Goal: Task Accomplishment & Management: Manage account settings

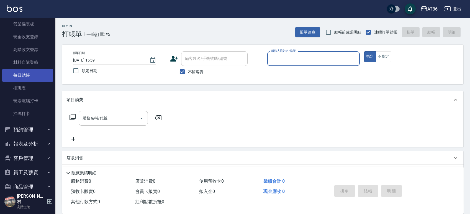
scroll to position [105, 0]
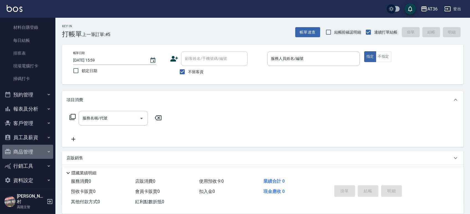
click at [32, 150] on button "商品管理" at bounding box center [27, 152] width 51 height 14
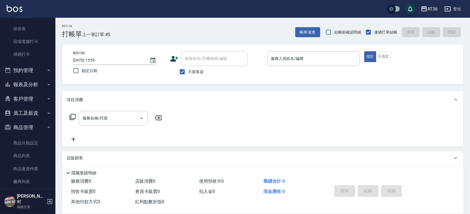
scroll to position [142, 0]
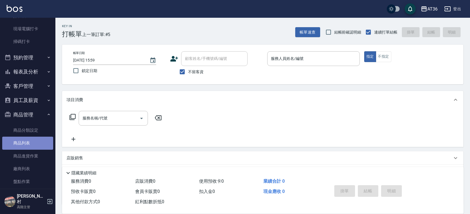
click at [29, 142] on link "商品列表" at bounding box center [27, 143] width 51 height 13
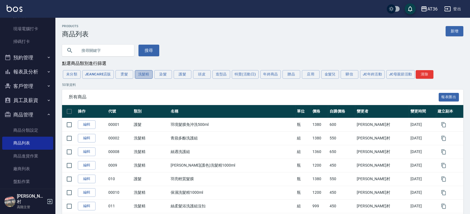
click at [143, 76] on button "洗髮精" at bounding box center [144, 74] width 18 height 9
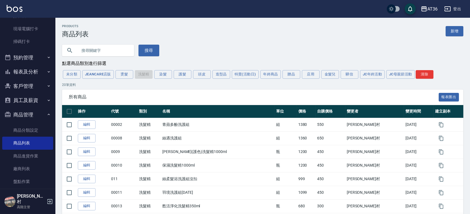
click at [105, 50] on input "text" at bounding box center [104, 50] width 52 height 15
type input "d"
type input "控油"
click at [150, 53] on button "搜尋" at bounding box center [149, 51] width 21 height 12
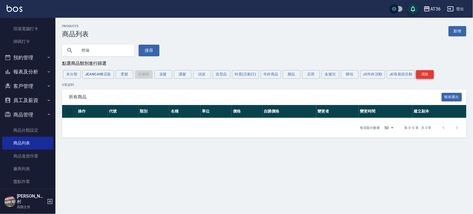
click at [428, 73] on button "清除" at bounding box center [425, 74] width 18 height 9
click at [96, 50] on input "控油" at bounding box center [104, 50] width 52 height 15
type input "10000000"
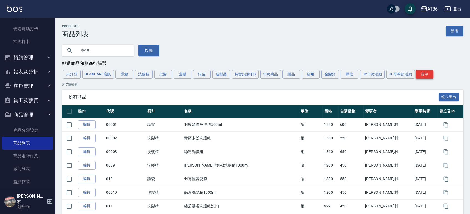
click at [424, 70] on button "清除" at bounding box center [425, 74] width 18 height 9
click at [98, 48] on input "控油" at bounding box center [104, 50] width 52 height 15
click at [147, 52] on button "搜尋" at bounding box center [149, 51] width 21 height 12
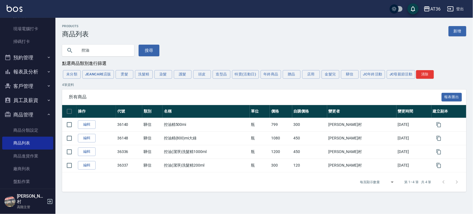
click at [107, 53] on input "控油" at bounding box center [104, 50] width 52 height 15
click at [86, 50] on input "控油" at bounding box center [104, 50] width 52 height 15
click at [94, 51] on input "控油" at bounding box center [104, 50] width 52 height 15
type input "控"
click at [143, 73] on button "洗髮精" at bounding box center [144, 74] width 18 height 9
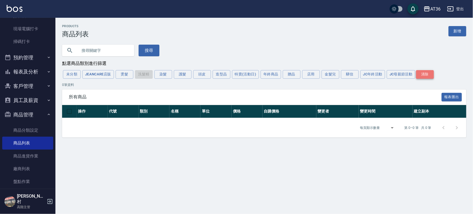
click at [426, 74] on button "清除" at bounding box center [425, 74] width 18 height 9
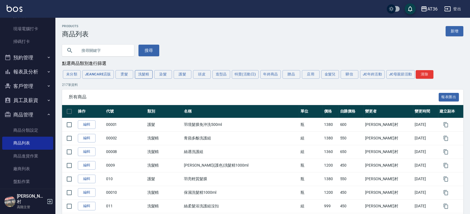
click at [141, 73] on button "洗髮精" at bounding box center [144, 74] width 18 height 9
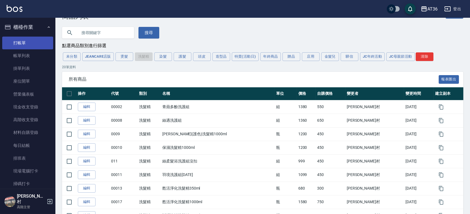
click at [27, 42] on link "打帳單" at bounding box center [27, 43] width 51 height 13
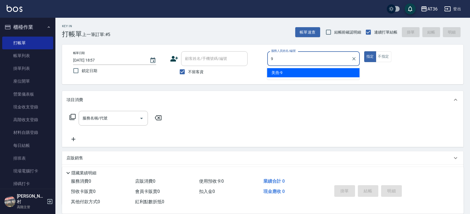
type input "9"
type button "true"
type input "美燕-9"
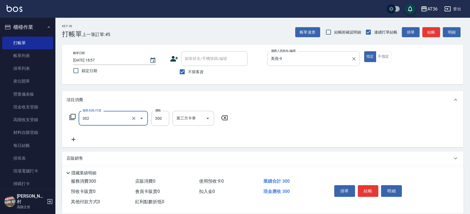
type input "造型剪髮(302)"
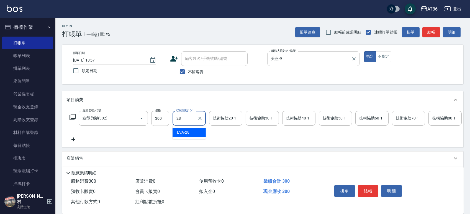
type input "280"
click at [200, 119] on icon "Clear" at bounding box center [199, 118] width 3 height 3
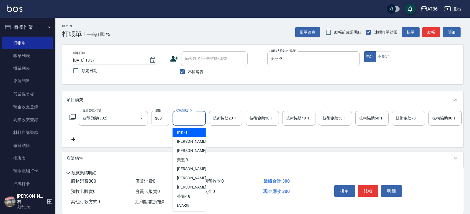
click at [166, 119] on input "300" at bounding box center [160, 118] width 18 height 15
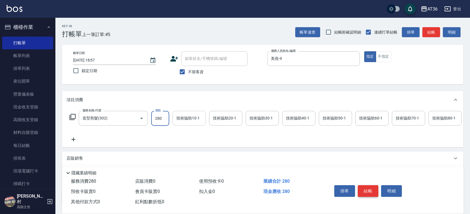
type input "280"
click at [367, 190] on button "結帳" at bounding box center [368, 191] width 21 height 12
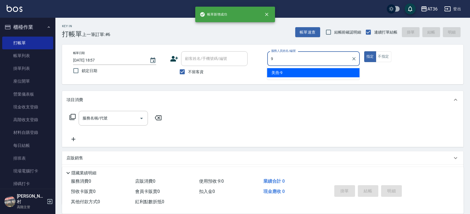
type input "美燕-9"
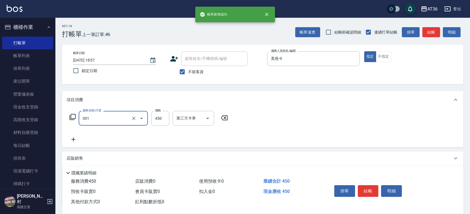
type input "洗+剪(301)"
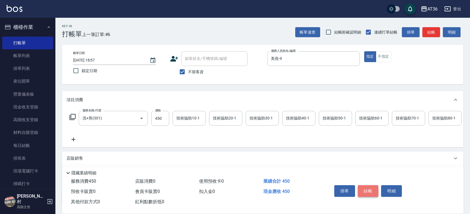
click at [366, 189] on button "結帳" at bounding box center [368, 191] width 21 height 12
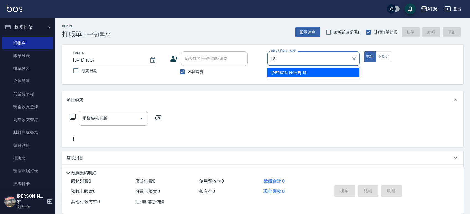
type input "阡慧-15"
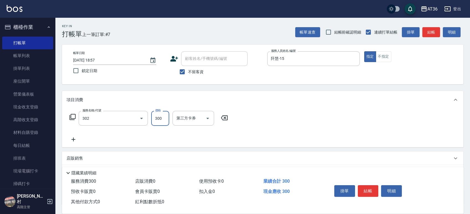
type input "造型剪髮(302)"
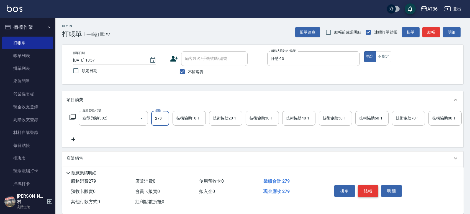
type input "279"
click at [375, 189] on button "結帳" at bounding box center [368, 191] width 21 height 12
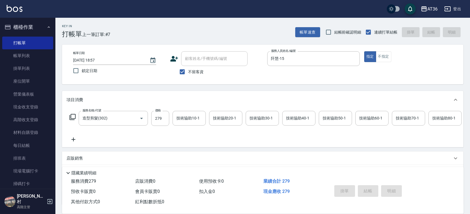
type input "[DATE] 18:58"
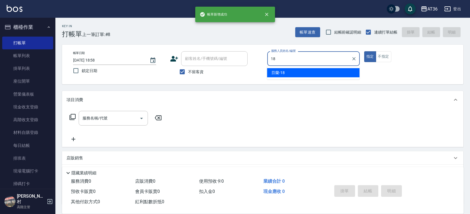
type input "芬蘭-18"
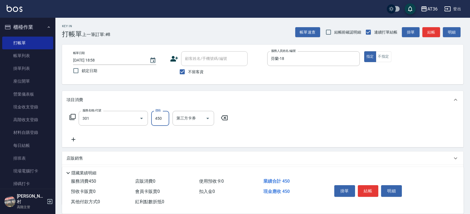
type input "洗+剪(301)"
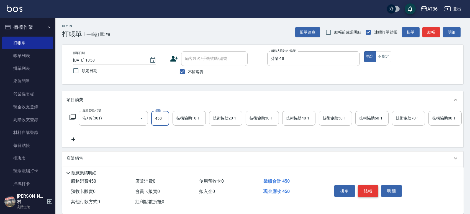
click at [373, 190] on button "結帳" at bounding box center [368, 191] width 21 height 12
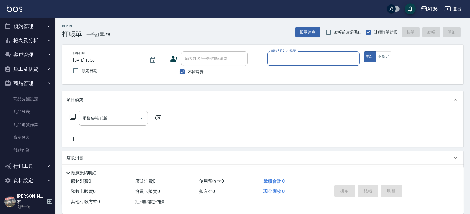
scroll to position [99, 0]
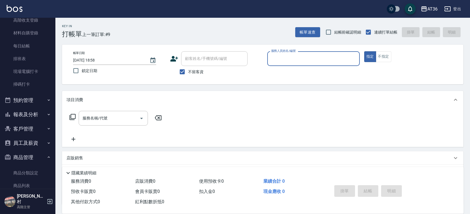
click at [29, 109] on button "報表及分析" at bounding box center [27, 114] width 51 height 14
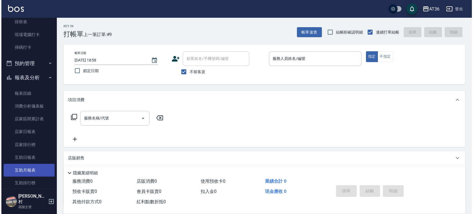
scroll to position [173, 0]
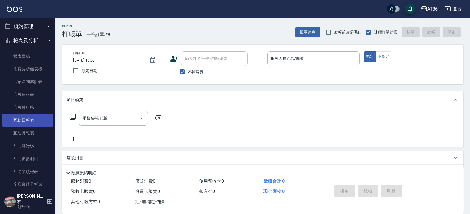
click at [30, 121] on link "互助日報表" at bounding box center [27, 120] width 51 height 13
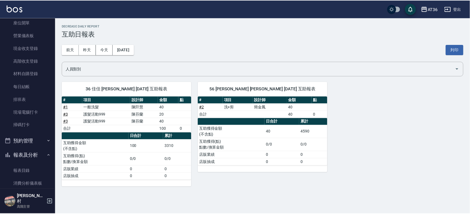
scroll to position [111, 0]
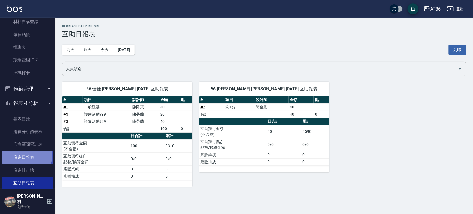
click at [25, 155] on link "店家日報表" at bounding box center [27, 157] width 51 height 13
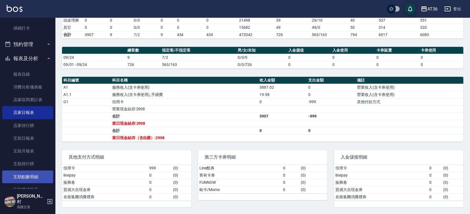
scroll to position [111, 0]
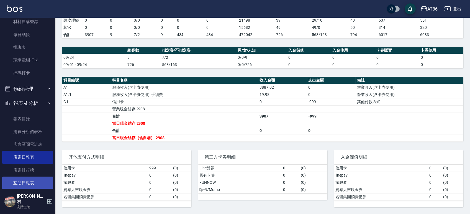
click at [21, 181] on link "互助日報表" at bounding box center [27, 183] width 51 height 13
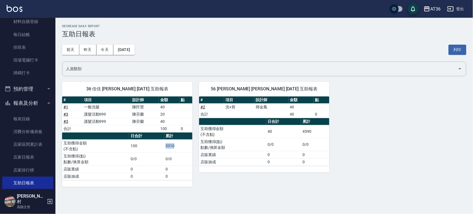
drag, startPoint x: 176, startPoint y: 145, endPoint x: 162, endPoint y: 145, distance: 13.6
click at [162, 145] on tr "互助獲得金額 (不含點) 100 3310" at bounding box center [127, 145] width 130 height 13
click at [165, 152] on td "0/0" at bounding box center [178, 158] width 28 height 13
drag, startPoint x: 139, startPoint y: 145, endPoint x: 129, endPoint y: 143, distance: 10.7
click at [129, 143] on tr "互助獲得金額 (不含點) 100 3310" at bounding box center [127, 145] width 130 height 13
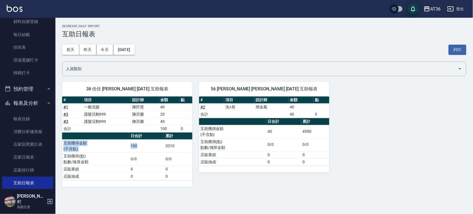
click at [159, 149] on td "100" at bounding box center [146, 145] width 35 height 13
drag, startPoint x: 140, startPoint y: 145, endPoint x: 129, endPoint y: 145, distance: 11.1
click at [129, 145] on td "100" at bounding box center [146, 145] width 35 height 13
click at [147, 146] on td "100" at bounding box center [146, 145] width 35 height 13
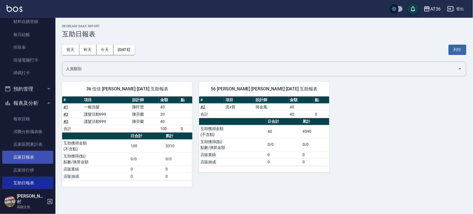
click at [14, 158] on link "店家日報表" at bounding box center [27, 157] width 51 height 13
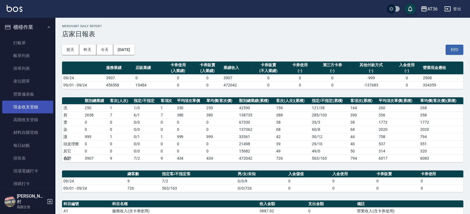
click at [24, 106] on link "現金收支登錄" at bounding box center [27, 107] width 51 height 13
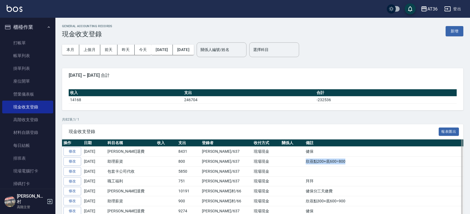
drag, startPoint x: 321, startPoint y: 162, endPoint x: 277, endPoint y: 162, distance: 43.5
click at [277, 162] on tr "修改 [DATE] 助理薪資 800 [PERSON_NAME]/637 現場現金 欣蓓點200+底600=800" at bounding box center [263, 162] width 402 height 10
copy tr "欣蓓點200+底600=800"
click at [448, 31] on button "新增" at bounding box center [455, 31] width 18 height 10
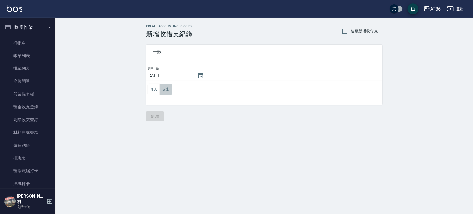
click at [165, 88] on button "支出" at bounding box center [166, 89] width 12 height 11
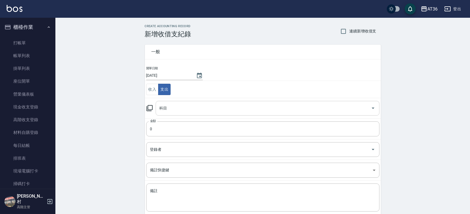
click at [174, 111] on input "科目" at bounding box center [263, 108] width 211 height 10
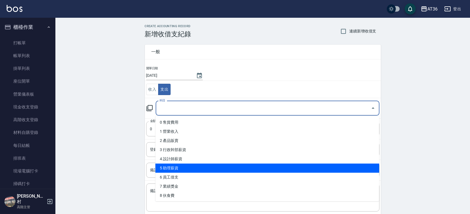
click at [178, 166] on li "5 助理薪資" at bounding box center [267, 167] width 224 height 9
type input "5 助理薪資"
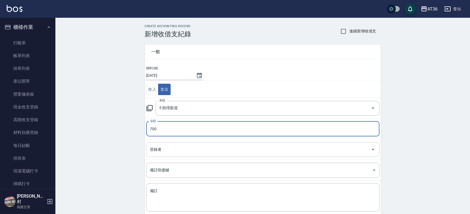
type input "700"
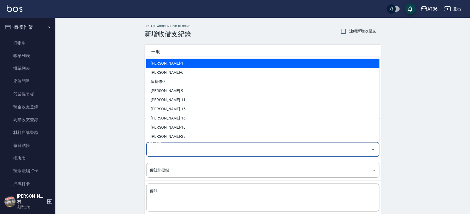
click at [170, 150] on input "登錄者" at bounding box center [259, 150] width 220 height 10
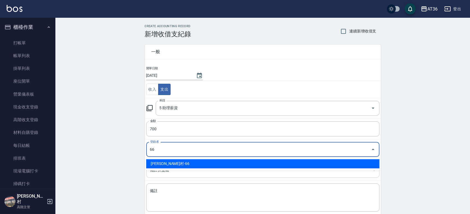
type input "[PERSON_NAME]村-66"
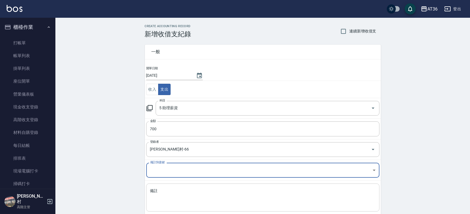
click at [172, 189] on textarea "備註" at bounding box center [263, 197] width 226 height 19
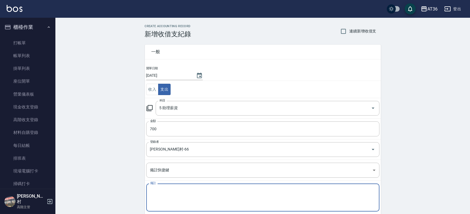
paste textarea "欣蓓點200+底600=800"
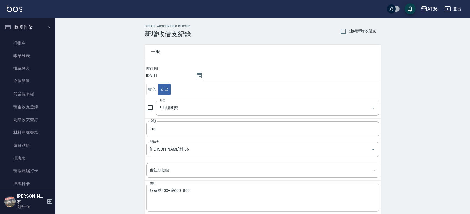
click at [157, 187] on div "欣蓓點200+底600=800 x 備註" at bounding box center [262, 197] width 233 height 28
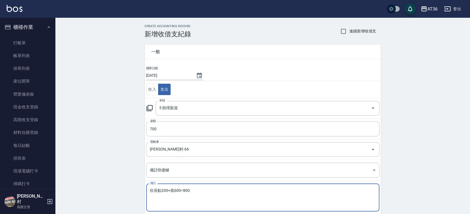
drag, startPoint x: 158, startPoint y: 190, endPoint x: 144, endPoint y: 190, distance: 14.1
click at [144, 190] on div "一般 開單日期 [DATE] 收入 支出 科目 5 助理薪資 科目 金額 700 金額 登錄者 [PERSON_NAME]村-66 登錄者 備註快捷鍵 ​ 備…" at bounding box center [259, 129] width 243 height 183
click at [163, 190] on textarea "欣蓓點200+底600=800" at bounding box center [263, 197] width 226 height 19
click at [184, 191] on textarea "欣蓓點100+底600=800" at bounding box center [263, 197] width 226 height 19
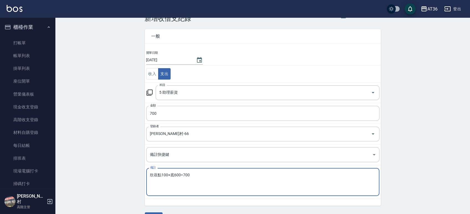
scroll to position [30, 0]
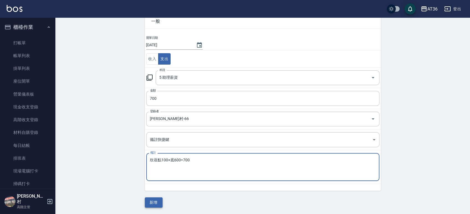
type textarea "欣蓓點100+底600=700"
click at [158, 206] on button "新增" at bounding box center [154, 202] width 18 height 10
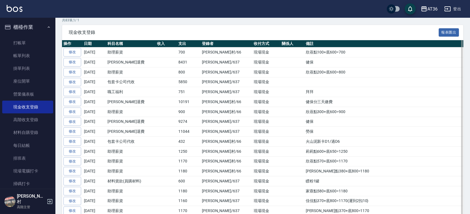
scroll to position [111, 0]
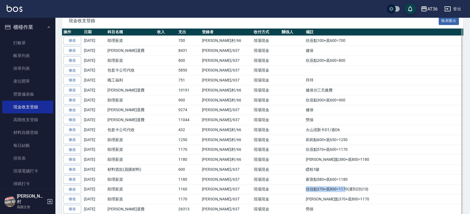
drag, startPoint x: 320, startPoint y: 191, endPoint x: 282, endPoint y: 191, distance: 38.5
click at [305, 191] on td "佳佳點370+底800=1170(遲到2扣10)" at bounding box center [384, 189] width 159 height 10
copy td "佳佳點370+底800=117"
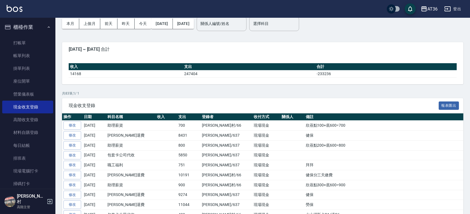
scroll to position [0, 0]
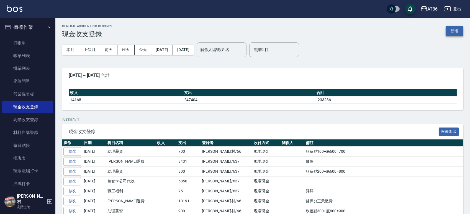
click at [452, 29] on button "新增" at bounding box center [455, 31] width 18 height 10
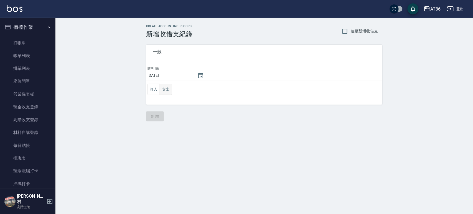
click at [167, 85] on button "支出" at bounding box center [166, 89] width 12 height 11
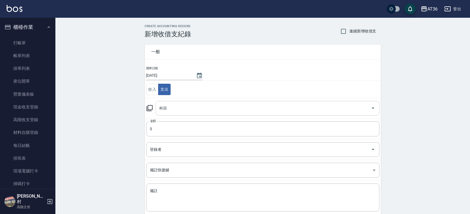
click at [169, 113] on div "科目" at bounding box center [268, 108] width 224 height 15
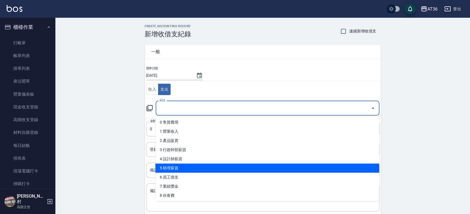
click at [173, 167] on li "5 助理薪資" at bounding box center [267, 167] width 224 height 9
type input "5 助理薪資"
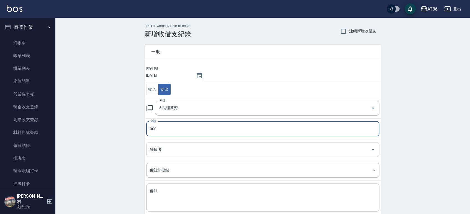
type input "900"
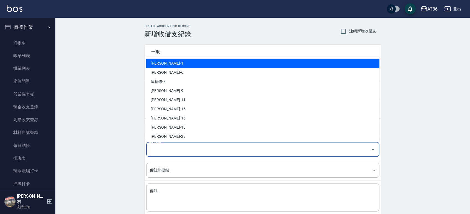
click at [170, 150] on input "登錄者" at bounding box center [259, 150] width 220 height 10
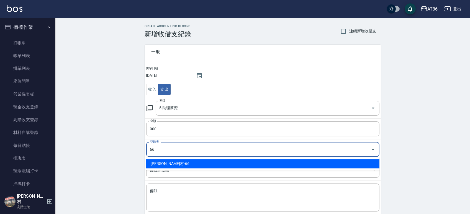
type input "[PERSON_NAME]村-66"
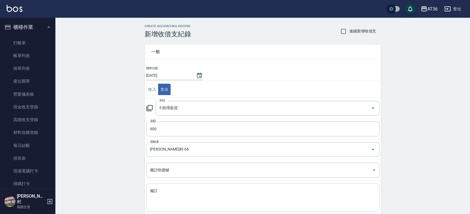
click at [169, 187] on div "x 備註" at bounding box center [262, 197] width 233 height 28
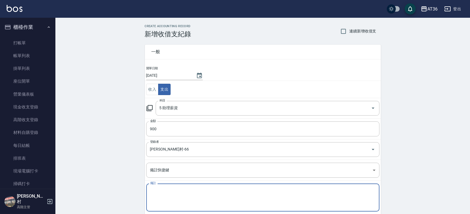
paste textarea "佳佳點370+底800=117"
click at [164, 190] on textarea "佳佳點370+底800=117" at bounding box center [263, 197] width 226 height 19
click at [187, 191] on textarea "佳佳點100+底800=117" at bounding box center [263, 197] width 226 height 19
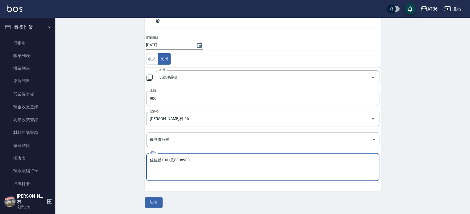
type textarea "佳佳點100+底800=900"
click at [152, 196] on div "一般 開單日期 [DATE] 收入 支出 科目 5 助理薪資 科目 金額 900 金額 登錄者 [PERSON_NAME]村-66 登錄者 備註快捷鍵 ​ 備…" at bounding box center [263, 107] width 236 height 200
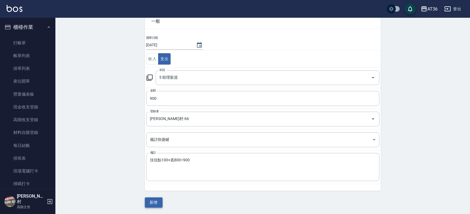
click at [152, 201] on button "新增" at bounding box center [154, 202] width 18 height 10
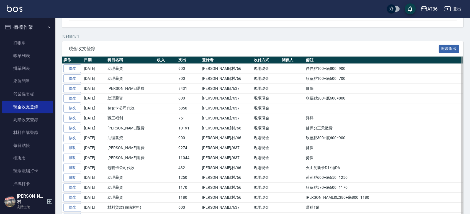
scroll to position [148, 0]
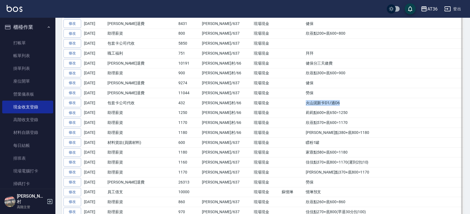
drag, startPoint x: 313, startPoint y: 104, endPoint x: 281, endPoint y: 105, distance: 31.9
click at [305, 105] on td "火山泥新卡D1/過D6" at bounding box center [384, 103] width 159 height 10
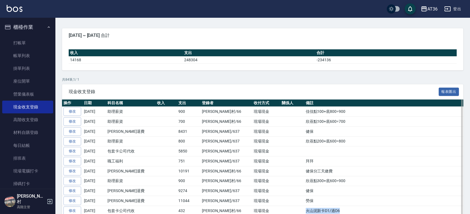
scroll to position [0, 0]
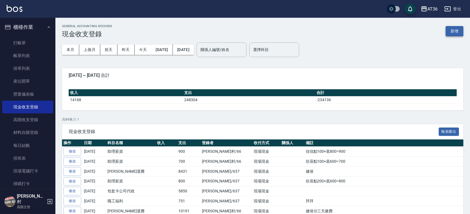
click at [457, 27] on button "新增" at bounding box center [455, 31] width 18 height 10
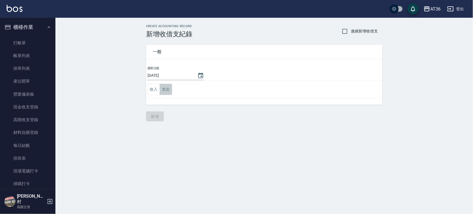
click at [165, 89] on button "支出" at bounding box center [166, 89] width 12 height 11
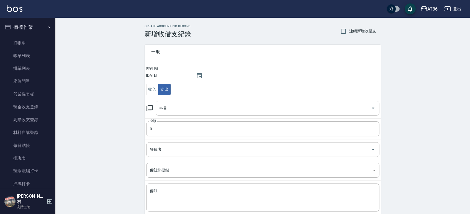
click at [190, 109] on input "科目" at bounding box center [263, 108] width 211 height 10
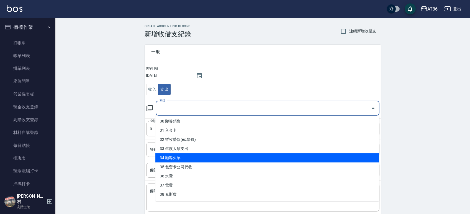
scroll to position [30, 0]
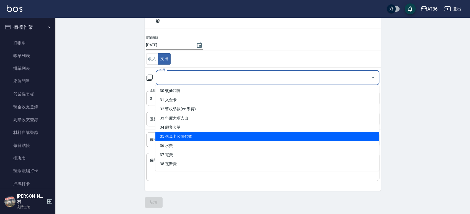
click at [189, 137] on li "35 包套卡公司代收" at bounding box center [267, 136] width 224 height 9
type input "35 包套卡公司代收"
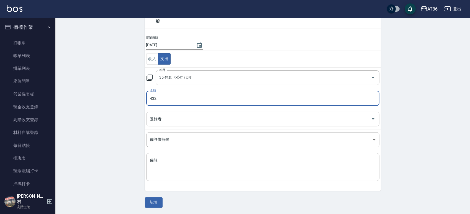
type input "432"
click at [178, 116] on input "登錄者" at bounding box center [259, 119] width 220 height 10
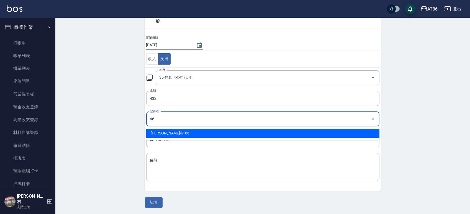
type input "[PERSON_NAME]村-66"
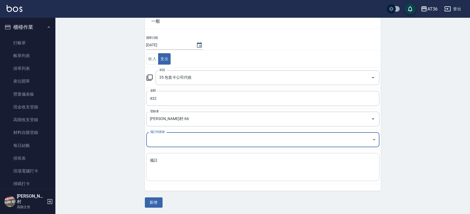
click at [171, 164] on textarea "備註" at bounding box center [263, 167] width 226 height 19
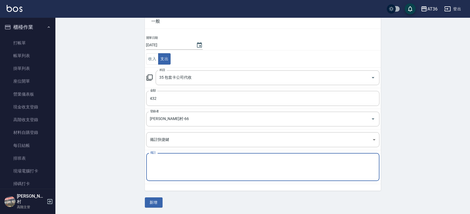
paste textarea "火山泥新卡D1/過D6"
type textarea "火山泥新卡D1/過D8"
click at [157, 204] on button "新增" at bounding box center [154, 202] width 18 height 10
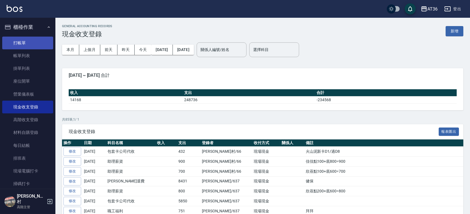
click at [19, 43] on link "打帳單" at bounding box center [27, 43] width 51 height 13
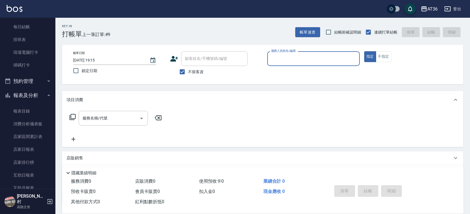
scroll to position [148, 0]
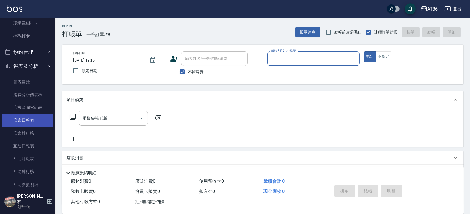
click at [23, 122] on link "店家日報表" at bounding box center [27, 120] width 51 height 13
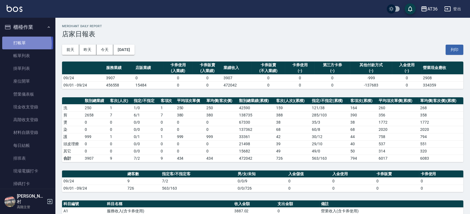
click at [22, 44] on link "打帳單" at bounding box center [27, 43] width 51 height 13
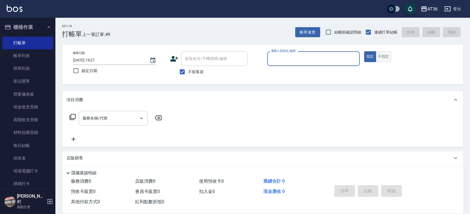
click at [388, 58] on button "不指定" at bounding box center [384, 56] width 16 height 11
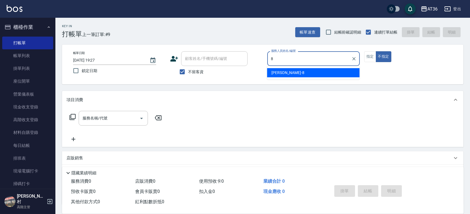
type input "[PERSON_NAME]-8"
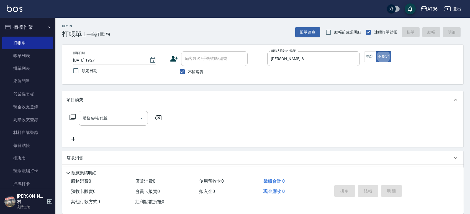
type button "false"
click at [72, 114] on icon at bounding box center [73, 117] width 6 height 6
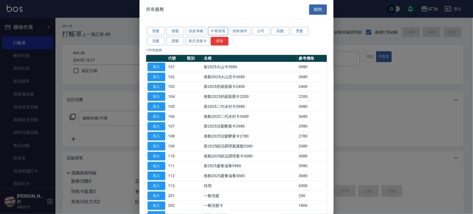
click at [213, 32] on button "卡卷使用" at bounding box center [218, 31] width 21 height 9
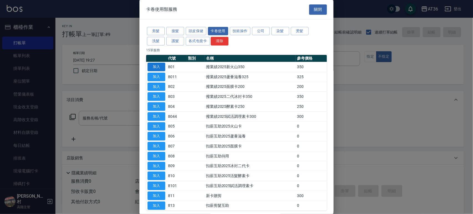
click at [163, 68] on button "加入" at bounding box center [156, 67] width 18 height 9
type input "撥業績2025新火山350(801)"
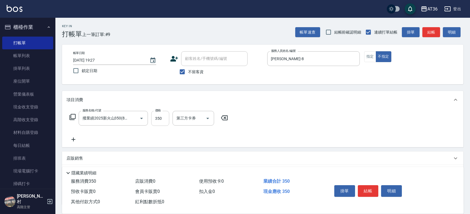
click at [162, 117] on input "350" at bounding box center [160, 118] width 18 height 15
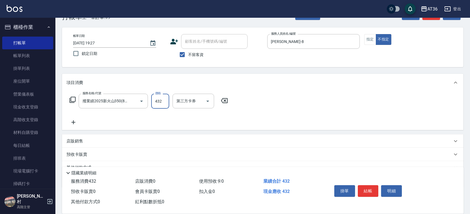
scroll to position [42, 0]
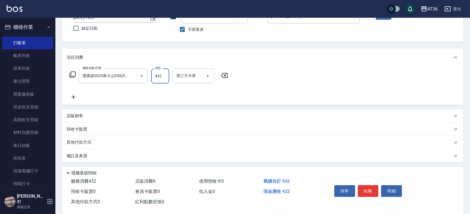
type input "432"
click at [78, 116] on p "店販銷售" at bounding box center [75, 116] width 17 height 6
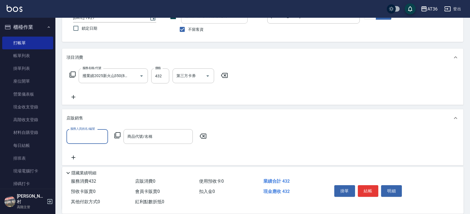
scroll to position [0, 0]
type input "[PERSON_NAME]-8"
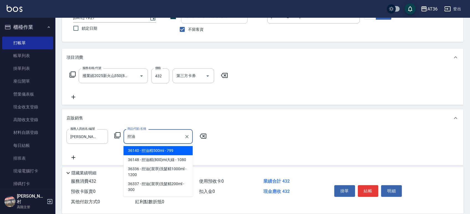
type input "控"
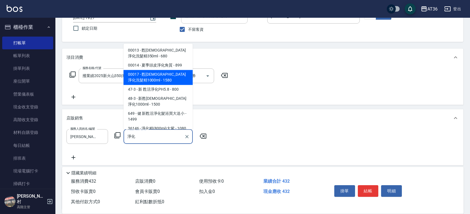
click at [158, 75] on span "00017 - 甦[DEMOGRAPHIC_DATA]淨化洗髮精1000ml - 1580" at bounding box center [158, 77] width 69 height 15
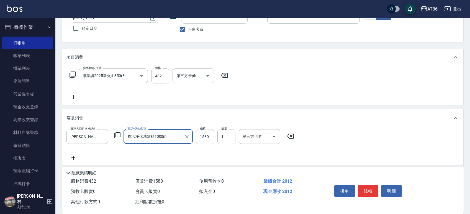
type input "甦活淨化洗髮精1000ml"
click at [211, 135] on input "1580" at bounding box center [205, 136] width 18 height 15
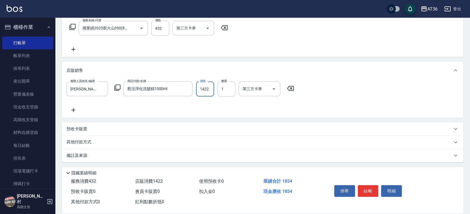
type input "1422"
click at [83, 139] on p "其他付款方式" at bounding box center [81, 142] width 28 height 6
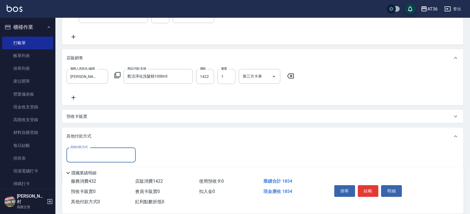
scroll to position [125, 0]
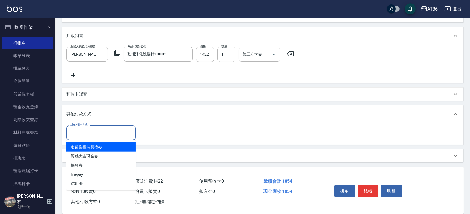
click at [83, 129] on input "其他付款方式" at bounding box center [101, 133] width 64 height 10
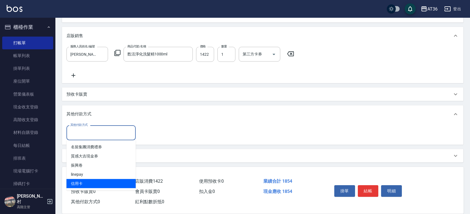
click at [87, 183] on span "信用卡" at bounding box center [101, 183] width 69 height 9
type input "信用卡"
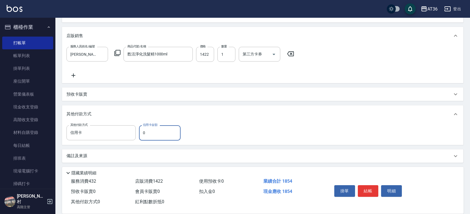
drag, startPoint x: 153, startPoint y: 134, endPoint x: 139, endPoint y: 132, distance: 14.0
click at [139, 132] on input "0" at bounding box center [160, 132] width 42 height 15
type input "1422"
click at [369, 193] on button "結帳" at bounding box center [368, 191] width 21 height 12
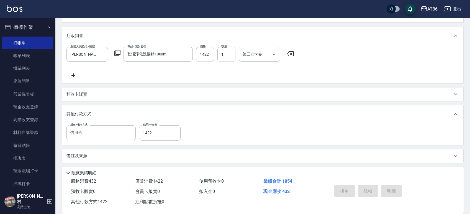
type input "[DATE] 19:28"
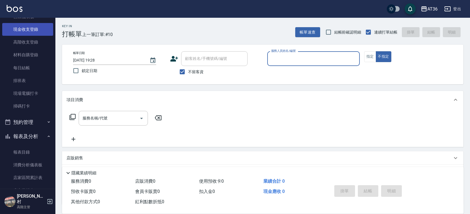
scroll to position [111, 0]
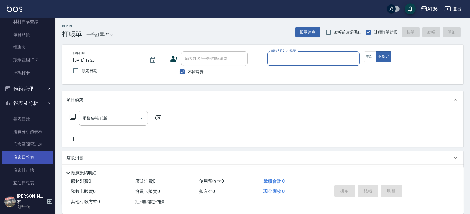
click at [21, 157] on link "店家日報表" at bounding box center [27, 157] width 51 height 13
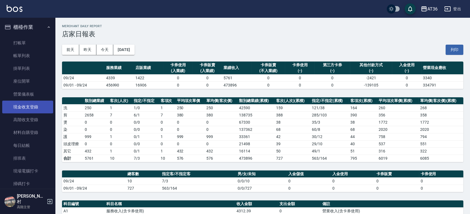
click at [29, 107] on link "現金收支登錄" at bounding box center [27, 107] width 51 height 13
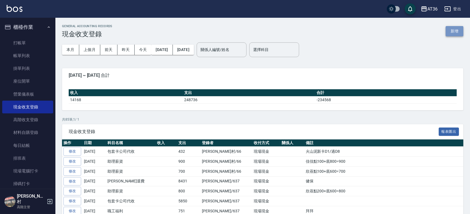
click at [451, 34] on button "新增" at bounding box center [455, 31] width 18 height 10
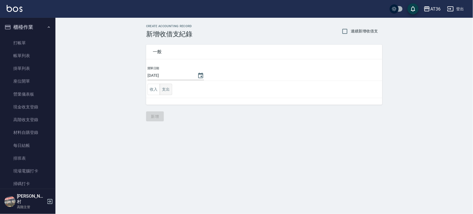
click at [170, 88] on button "支出" at bounding box center [166, 89] width 12 height 11
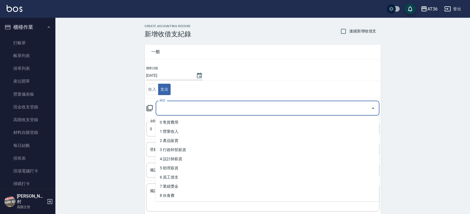
click at [196, 106] on input "科目" at bounding box center [263, 108] width 211 height 10
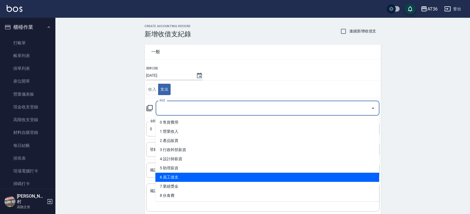
click at [205, 176] on li "6 員工借支" at bounding box center [267, 177] width 224 height 9
type input "6 員工借支"
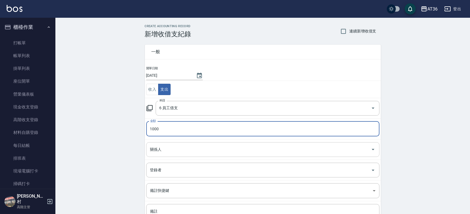
type input "1000"
click at [197, 150] on input "關係人" at bounding box center [259, 150] width 220 height 10
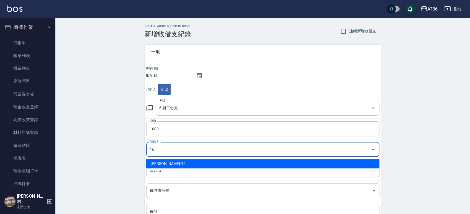
type input "[PERSON_NAME]-16"
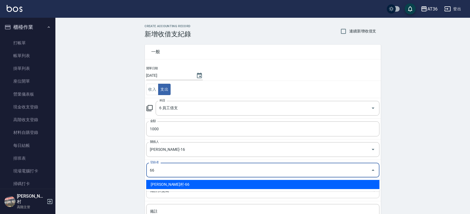
type input "[PERSON_NAME]村-66"
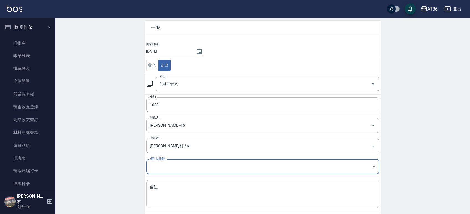
scroll to position [37, 0]
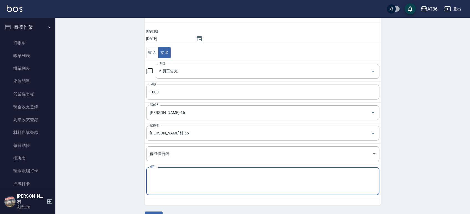
click at [187, 188] on textarea "備註" at bounding box center [263, 181] width 226 height 19
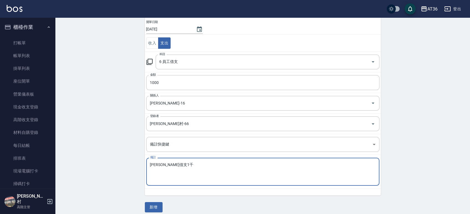
scroll to position [51, 0]
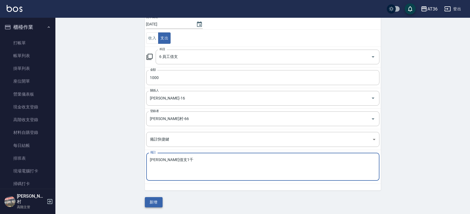
type textarea "[PERSON_NAME]借支1千"
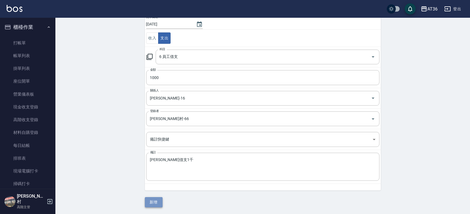
click at [152, 201] on button "新增" at bounding box center [154, 202] width 18 height 10
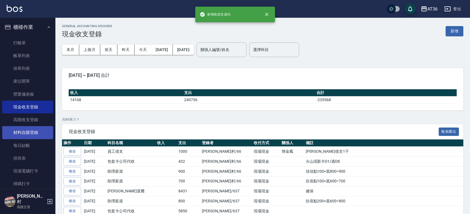
scroll to position [111, 0]
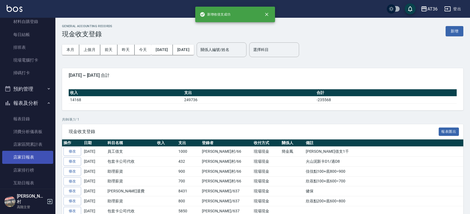
click at [30, 159] on link "店家日報表" at bounding box center [27, 157] width 51 height 13
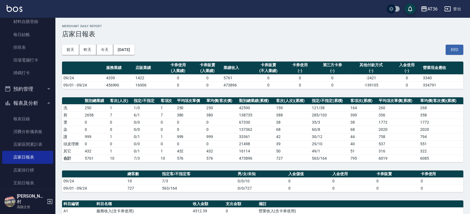
click at [318, 133] on td "30 / 12" at bounding box center [330, 136] width 39 height 7
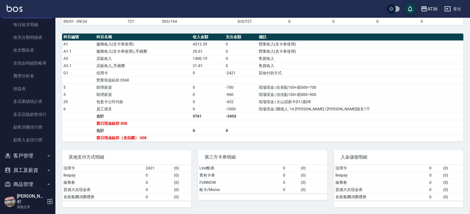
scroll to position [729, 0]
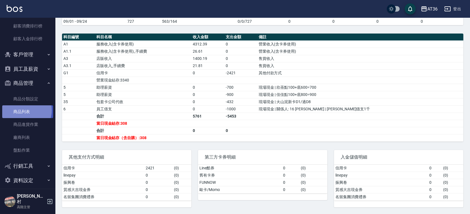
click at [23, 110] on link "商品列表" at bounding box center [27, 111] width 51 height 13
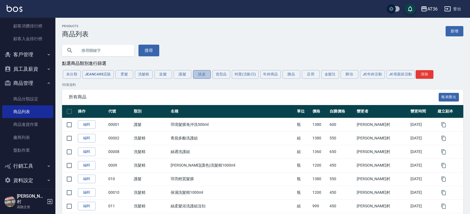
click at [202, 76] on button "頭皮" at bounding box center [202, 74] width 18 height 9
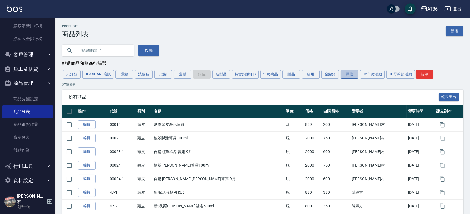
click at [348, 75] on button "驊信" at bounding box center [350, 74] width 18 height 9
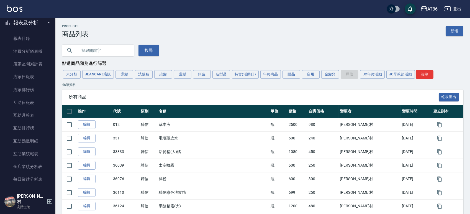
scroll to position [101, 0]
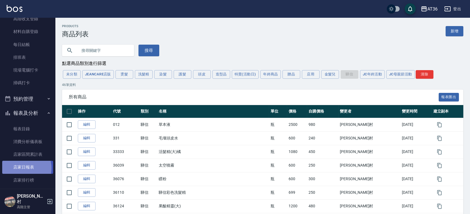
click at [22, 168] on link "店家日報表" at bounding box center [27, 167] width 51 height 13
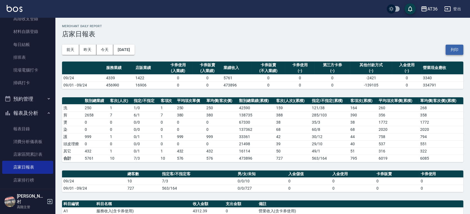
click at [453, 49] on button "列印" at bounding box center [455, 50] width 18 height 10
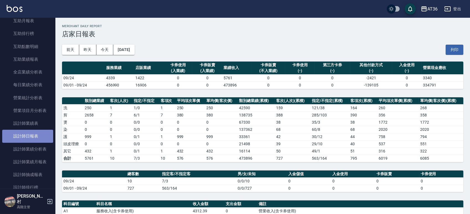
click at [28, 136] on link "設計師日報表" at bounding box center [27, 136] width 51 height 13
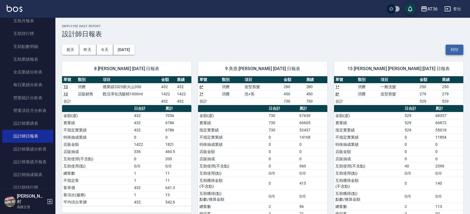
click at [457, 49] on button "列印" at bounding box center [455, 50] width 18 height 10
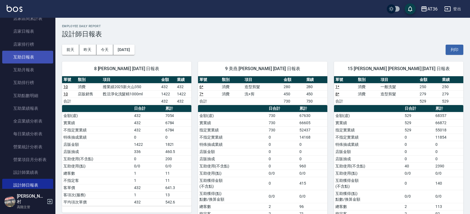
scroll to position [175, 0]
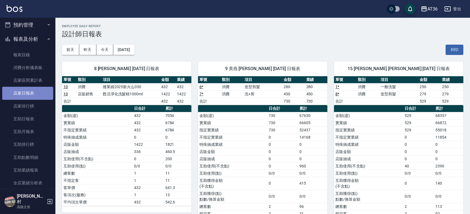
click at [28, 91] on link "店家日報表" at bounding box center [27, 93] width 51 height 13
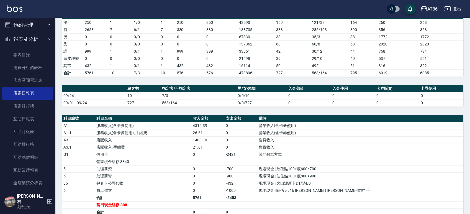
scroll to position [111, 0]
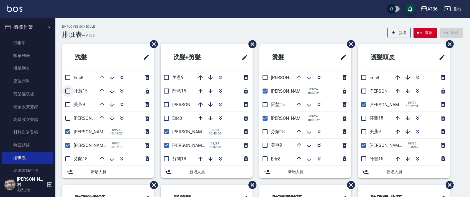
click at [66, 90] on input "checkbox" at bounding box center [68, 91] width 12 height 12
checkbox input "true"
click at [70, 103] on input "checkbox" at bounding box center [68, 105] width 12 height 12
checkbox input "true"
click at [68, 119] on input "checkbox" at bounding box center [68, 118] width 12 height 12
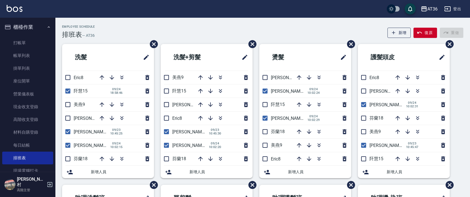
checkbox input "true"
click at [67, 104] on input "checkbox" at bounding box center [68, 105] width 12 height 12
checkbox input "true"
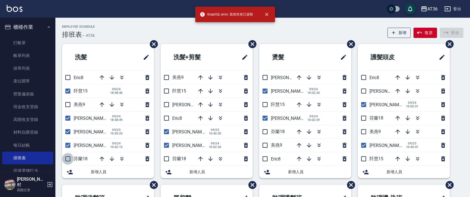
click at [68, 156] on input "checkbox" at bounding box center [68, 159] width 12 height 12
checkbox input "true"
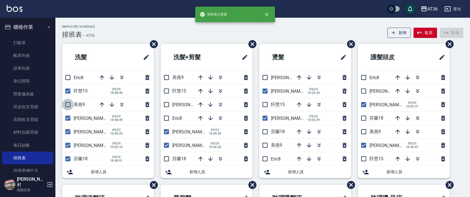
click at [67, 103] on input "checkbox" at bounding box center [68, 105] width 12 height 12
checkbox input "true"
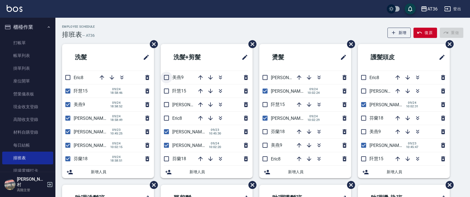
click at [168, 79] on input "checkbox" at bounding box center [167, 78] width 12 height 12
checkbox input "true"
click at [168, 90] on input "checkbox" at bounding box center [167, 91] width 12 height 12
checkbox input "true"
click at [166, 78] on input "checkbox" at bounding box center [167, 78] width 12 height 12
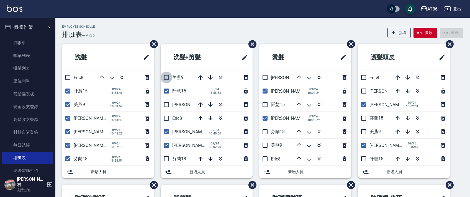
checkbox input "true"
click at [167, 106] on input "checkbox" at bounding box center [167, 105] width 12 height 12
checkbox input "true"
click at [167, 74] on input "checkbox" at bounding box center [167, 78] width 12 height 12
checkbox input "true"
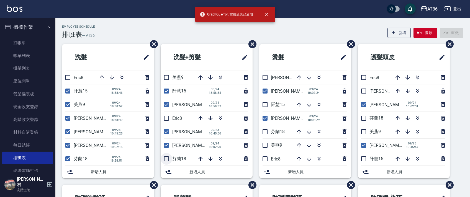
click at [169, 157] on input "checkbox" at bounding box center [167, 159] width 12 height 12
checkbox input "true"
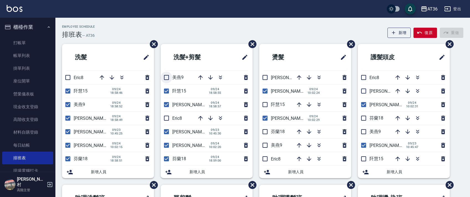
click at [168, 78] on input "checkbox" at bounding box center [167, 78] width 12 height 12
checkbox input "true"
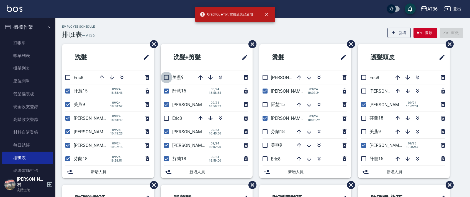
click at [168, 77] on input "checkbox" at bounding box center [167, 78] width 12 height 12
checkbox input "true"
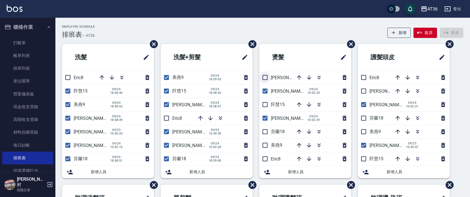
click at [268, 77] on input "checkbox" at bounding box center [265, 78] width 12 height 12
checkbox input "true"
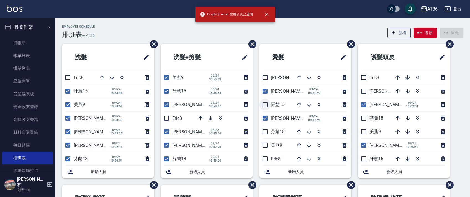
click at [265, 104] on input "checkbox" at bounding box center [265, 105] width 12 height 12
checkbox input "true"
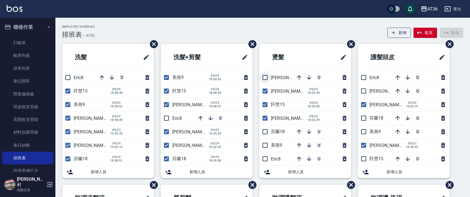
click at [265, 79] on input "checkbox" at bounding box center [265, 78] width 12 height 12
checkbox input "true"
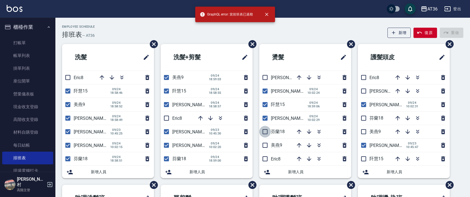
click at [266, 129] on input "checkbox" at bounding box center [265, 132] width 12 height 12
checkbox input "true"
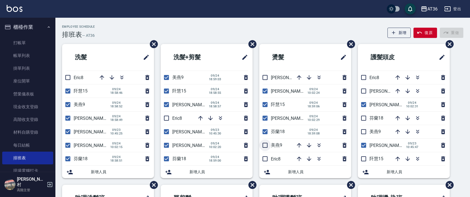
click at [265, 145] on input "checkbox" at bounding box center [265, 146] width 12 height 12
checkbox input "true"
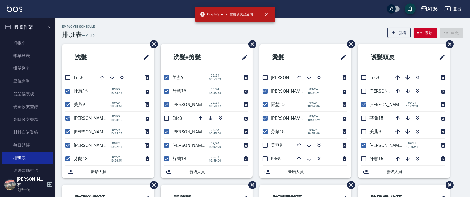
click at [266, 75] on input "checkbox" at bounding box center [265, 78] width 12 height 12
checkbox input "true"
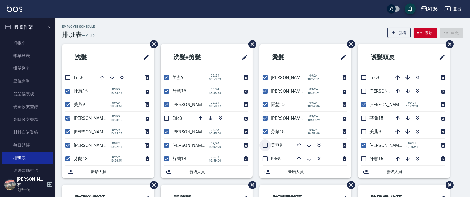
click at [265, 146] on input "checkbox" at bounding box center [265, 146] width 12 height 12
checkbox input "true"
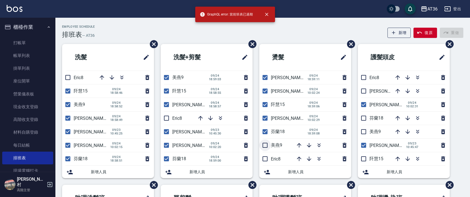
click at [266, 144] on input "checkbox" at bounding box center [265, 146] width 12 height 12
checkbox input "true"
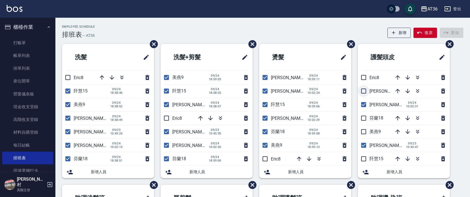
click at [364, 89] on input "checkbox" at bounding box center [364, 91] width 12 height 12
checkbox input "true"
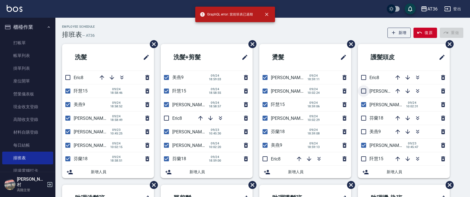
click at [364, 90] on input "checkbox" at bounding box center [364, 91] width 12 height 12
checkbox input "true"
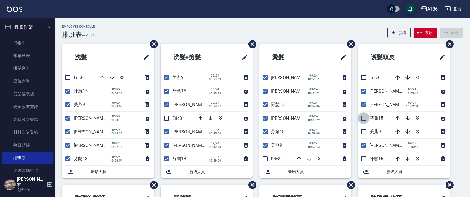
click at [364, 118] on input "checkbox" at bounding box center [364, 118] width 12 height 12
checkbox input "true"
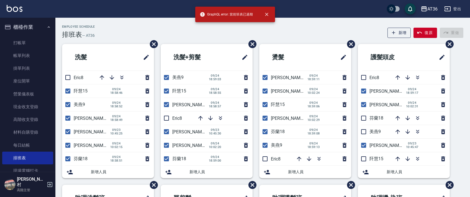
click at [365, 133] on input "checkbox" at bounding box center [364, 132] width 12 height 12
checkbox input "true"
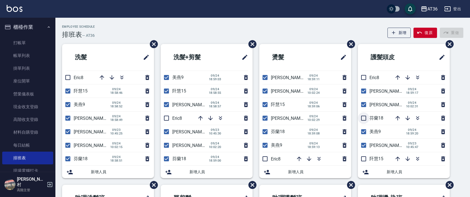
click at [365, 119] on input "checkbox" at bounding box center [364, 118] width 12 height 12
checkbox input "true"
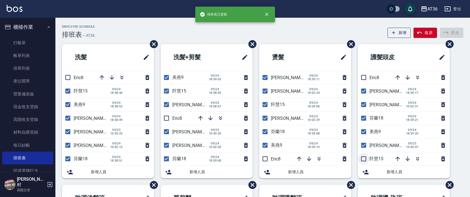
click at [366, 160] on input "checkbox" at bounding box center [364, 159] width 12 height 12
checkbox input "true"
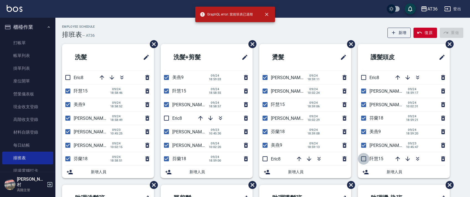
click at [363, 155] on input "checkbox" at bounding box center [364, 159] width 12 height 12
checkbox input "true"
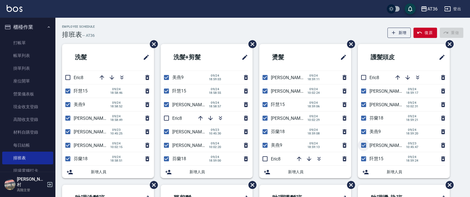
scroll to position [131, 0]
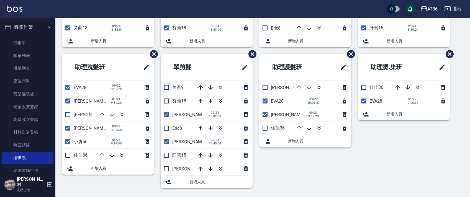
click at [166, 87] on input "checkbox" at bounding box center [167, 88] width 12 height 12
checkbox input "true"
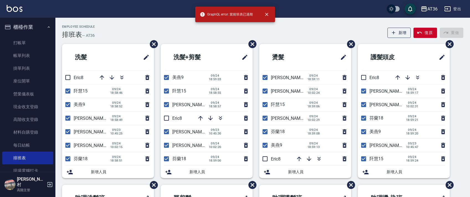
scroll to position [111, 0]
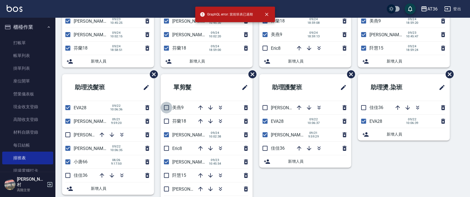
click at [166, 108] on input "checkbox" at bounding box center [167, 108] width 12 height 12
checkbox input "true"
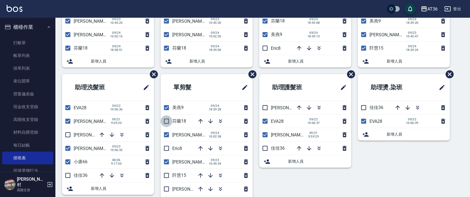
click at [166, 121] on input "checkbox" at bounding box center [167, 122] width 12 height 12
checkbox input "true"
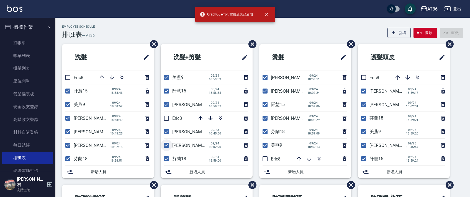
scroll to position [131, 0]
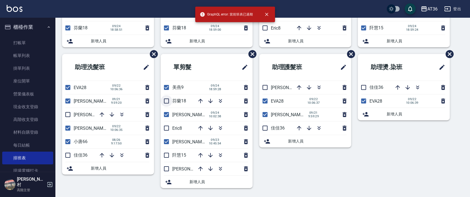
click at [167, 103] on input "checkbox" at bounding box center [167, 101] width 12 height 12
checkbox input "true"
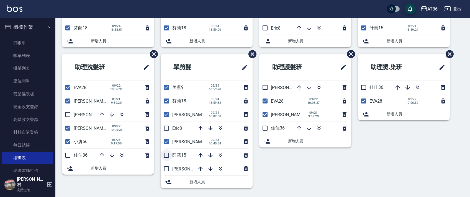
click at [167, 155] on input "checkbox" at bounding box center [167, 156] width 12 height 12
checkbox input "true"
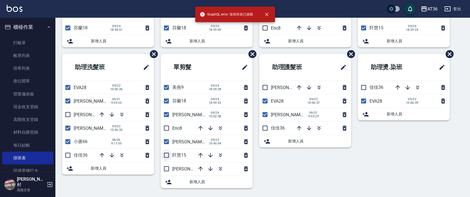
click at [168, 154] on input "checkbox" at bounding box center [167, 156] width 12 height 12
checkbox input "true"
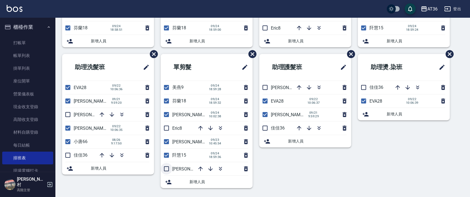
click at [167, 168] on input "checkbox" at bounding box center [167, 169] width 12 height 12
checkbox input "true"
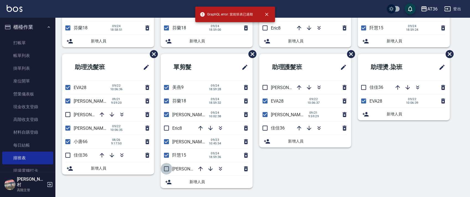
click at [167, 170] on input "checkbox" at bounding box center [167, 169] width 12 height 12
checkbox input "true"
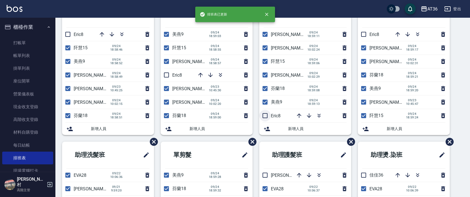
scroll to position [0, 0]
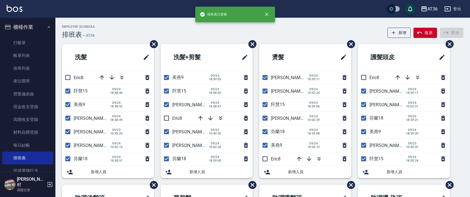
click at [214, 37] on div "Employee Schedule 排班表 — AT36 新增 復原 重做" at bounding box center [263, 32] width 402 height 14
